Goal: Task Accomplishment & Management: Use online tool/utility

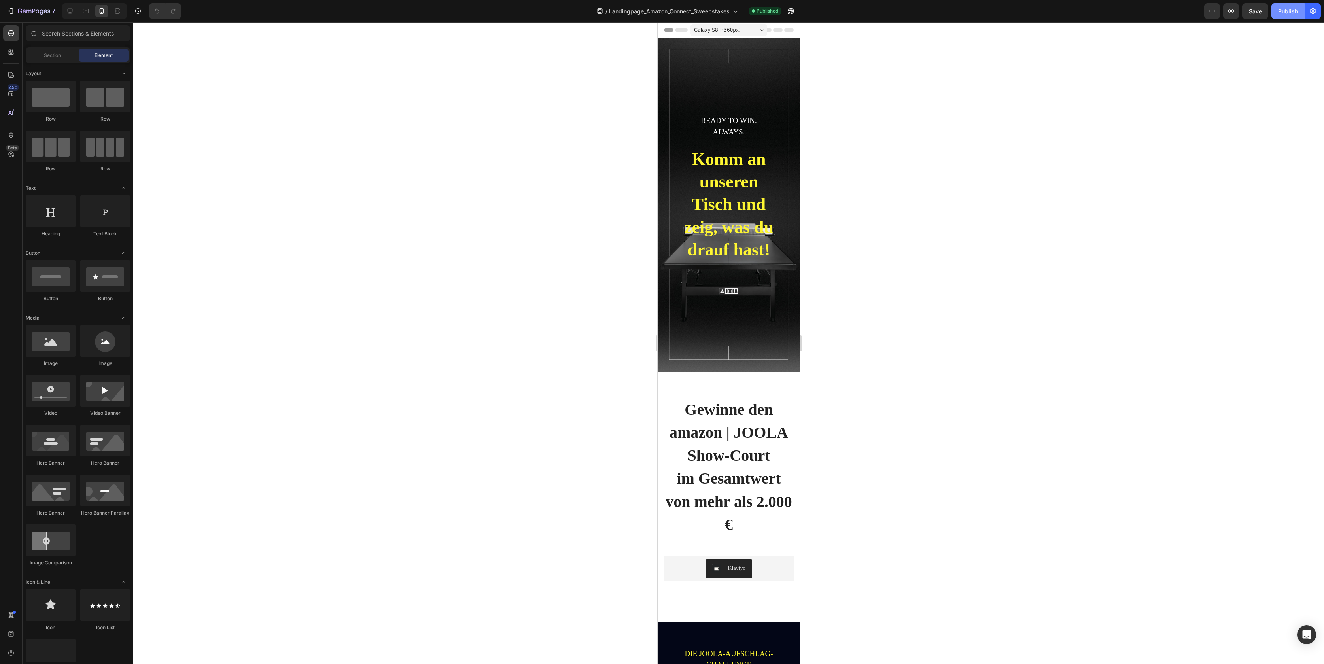
click at [1290, 9] on div "Publish" at bounding box center [1288, 11] width 20 height 8
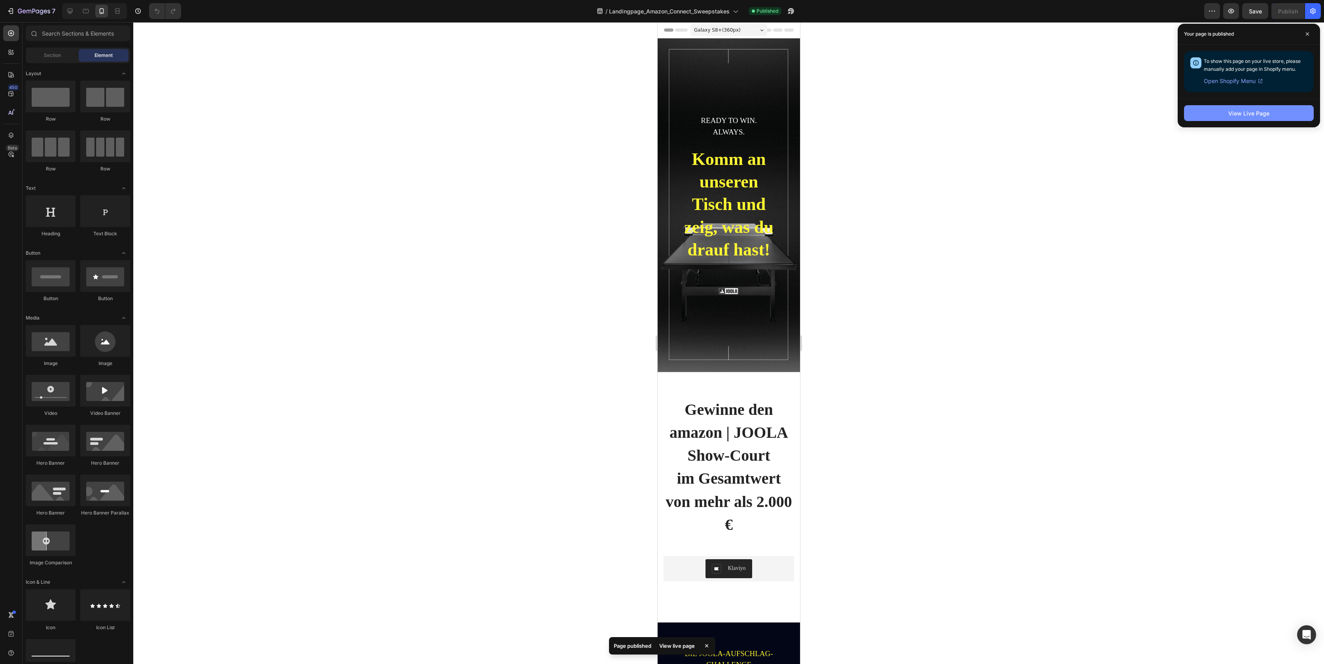
click at [1242, 113] on div "View Live Page" at bounding box center [1248, 113] width 41 height 8
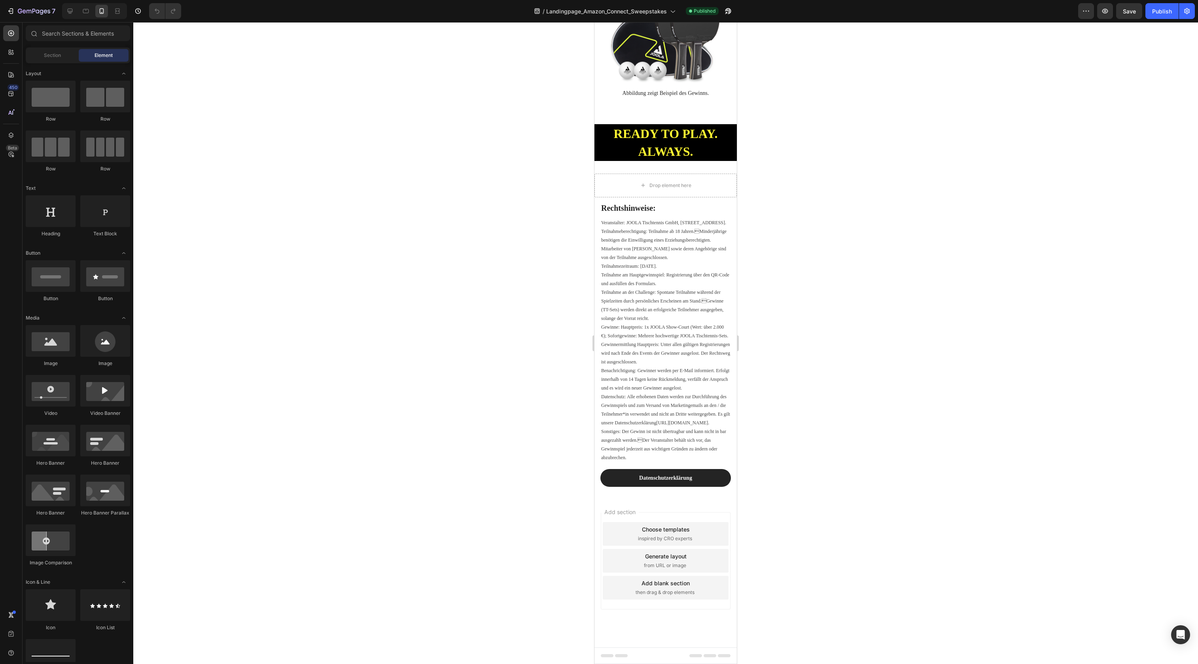
scroll to position [1297, 0]
click at [19, 9] on icon "button" at bounding box center [34, 11] width 32 height 7
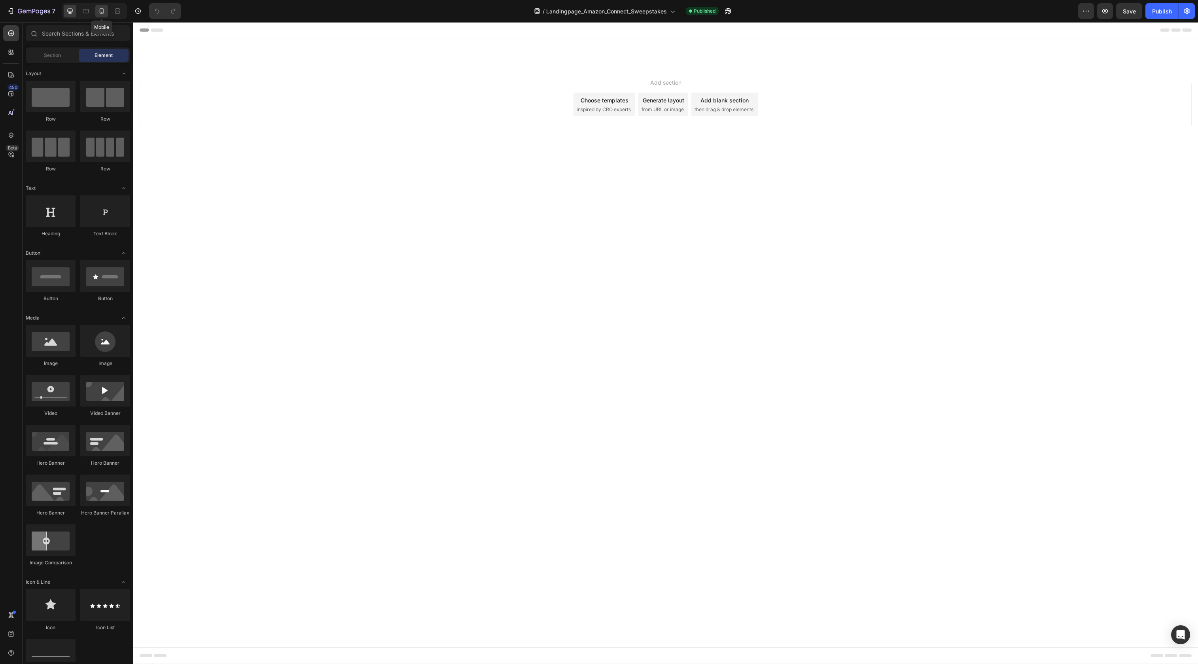
click at [102, 11] on icon at bounding box center [102, 11] width 8 height 8
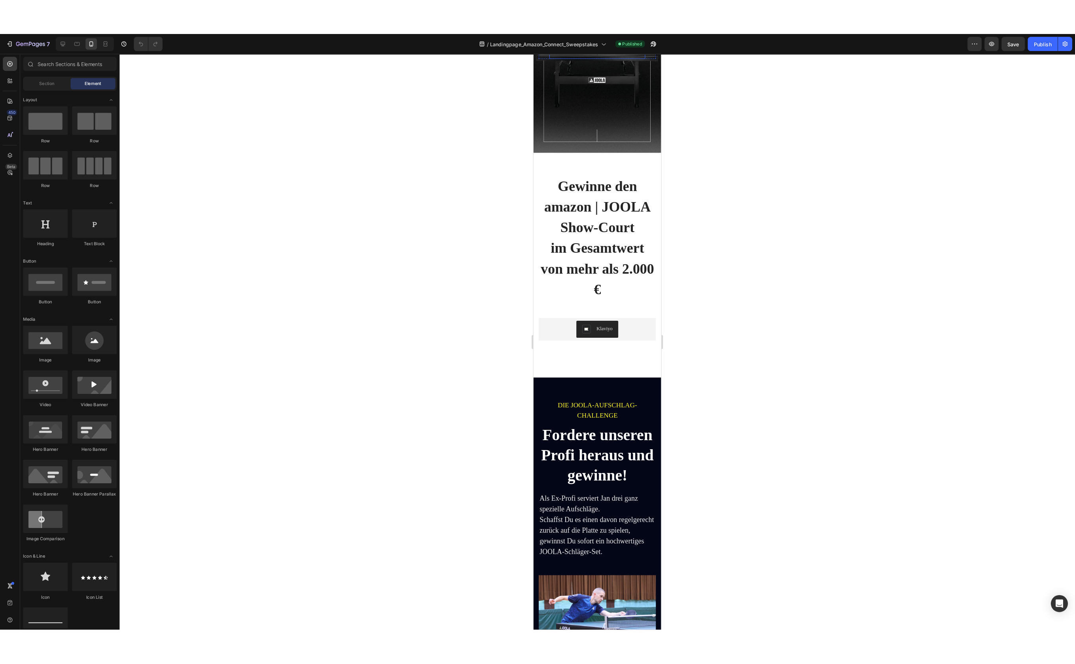
scroll to position [254, 0]
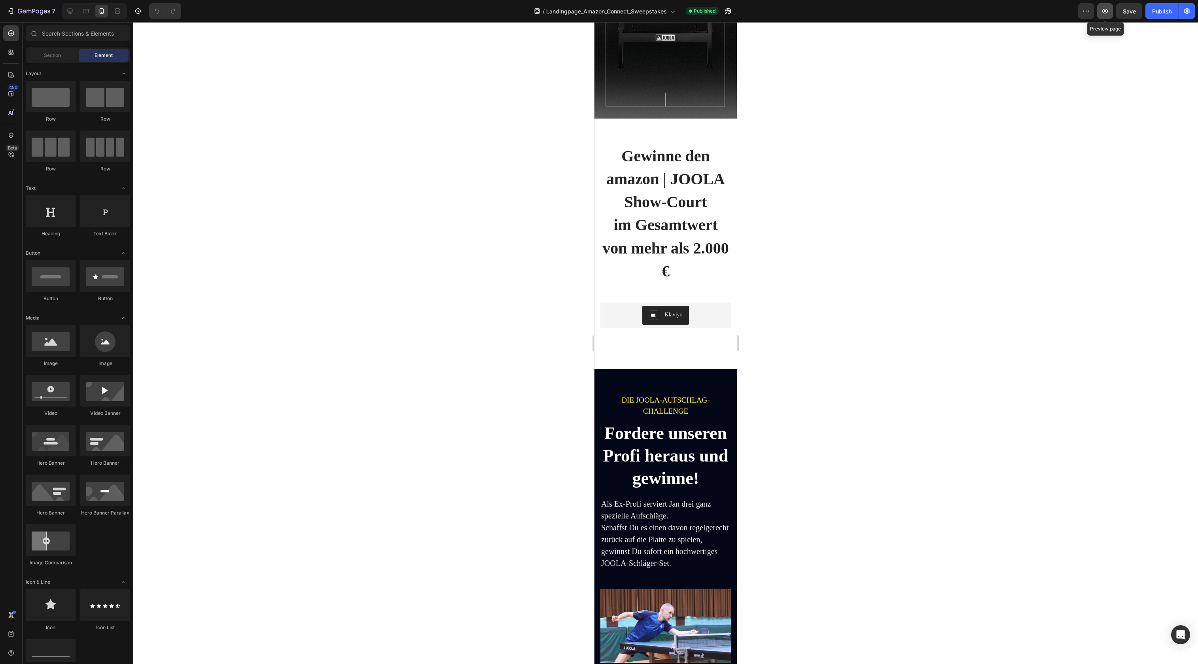
click at [1104, 13] on icon "button" at bounding box center [1105, 11] width 6 height 5
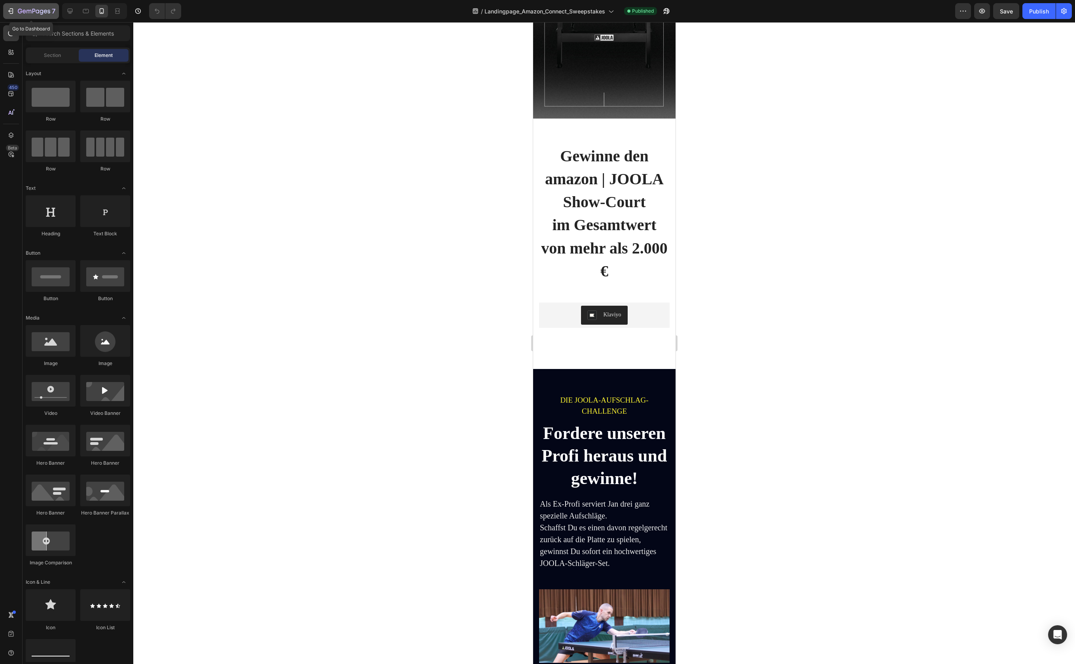
click at [34, 10] on icon "button" at bounding box center [34, 11] width 32 height 7
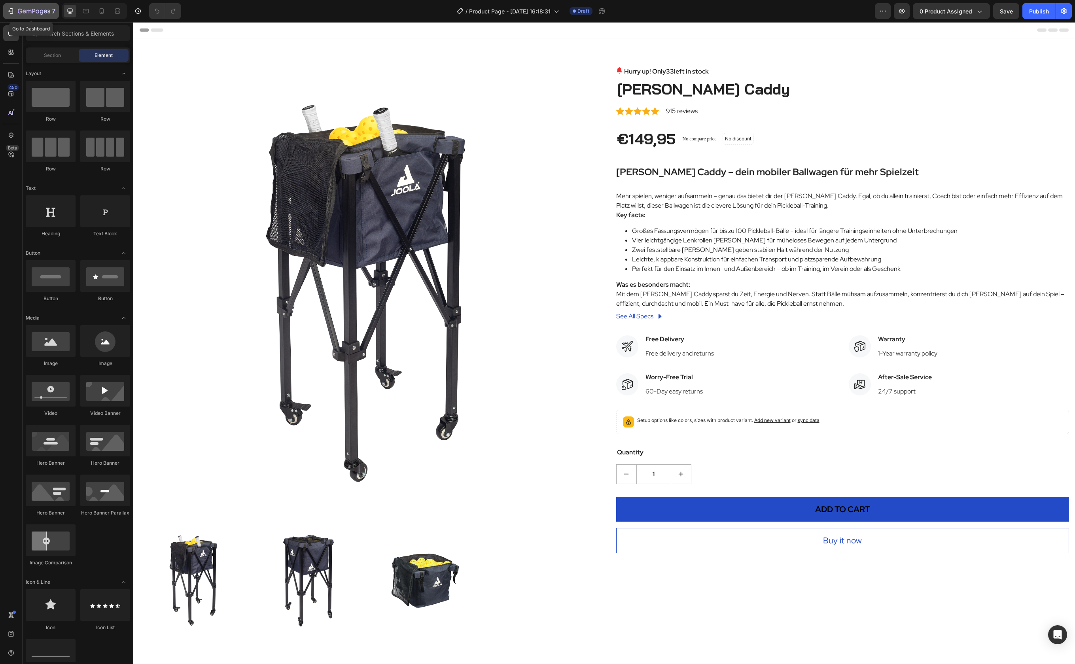
click at [32, 13] on icon "button" at bounding box center [34, 11] width 32 height 7
